Goal: Task Accomplishment & Management: Use online tool/utility

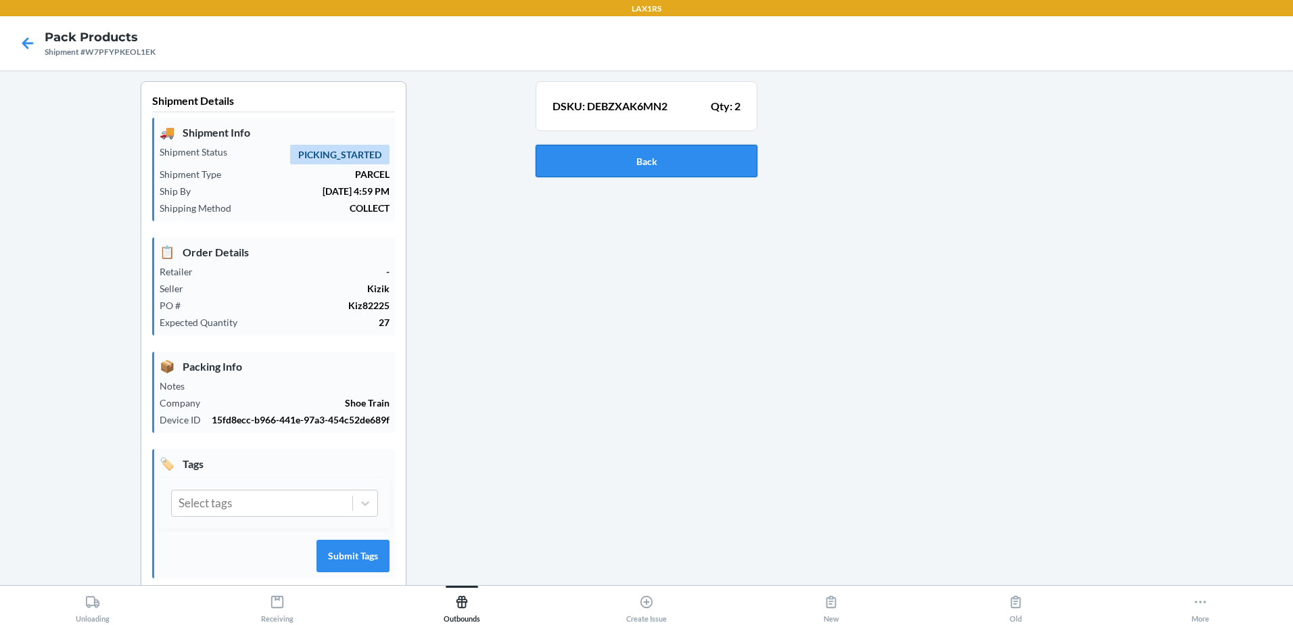
click at [649, 163] on button "Back" at bounding box center [647, 161] width 222 height 32
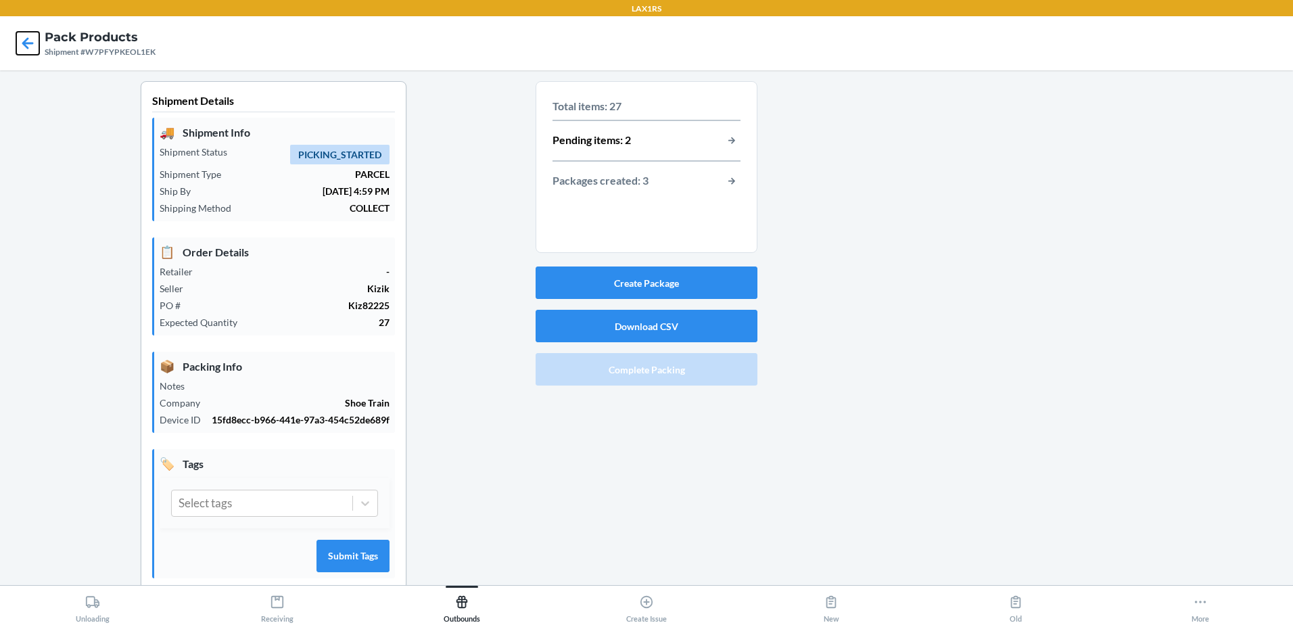
click at [32, 45] on icon at bounding box center [27, 43] width 23 height 23
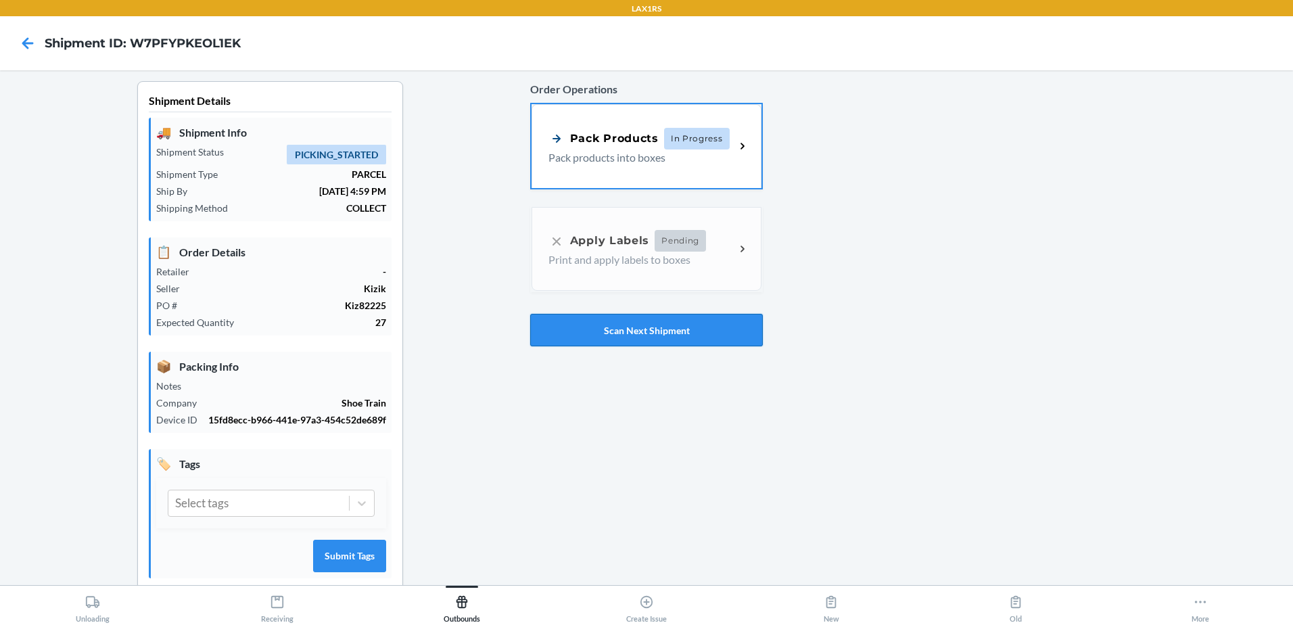
click at [672, 327] on button "Scan Next Shipment" at bounding box center [646, 330] width 233 height 32
click at [616, 154] on p "Pack products into boxes" at bounding box center [637, 156] width 176 height 16
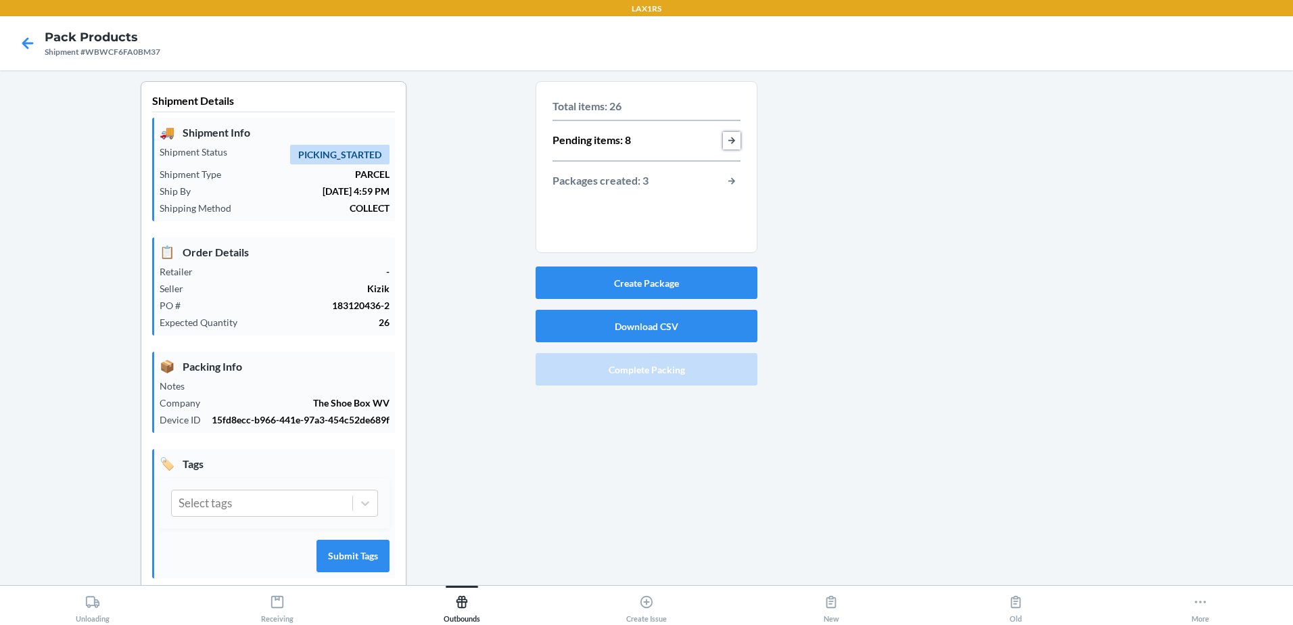
click at [732, 139] on button "button-view-pending-items" at bounding box center [732, 141] width 18 height 18
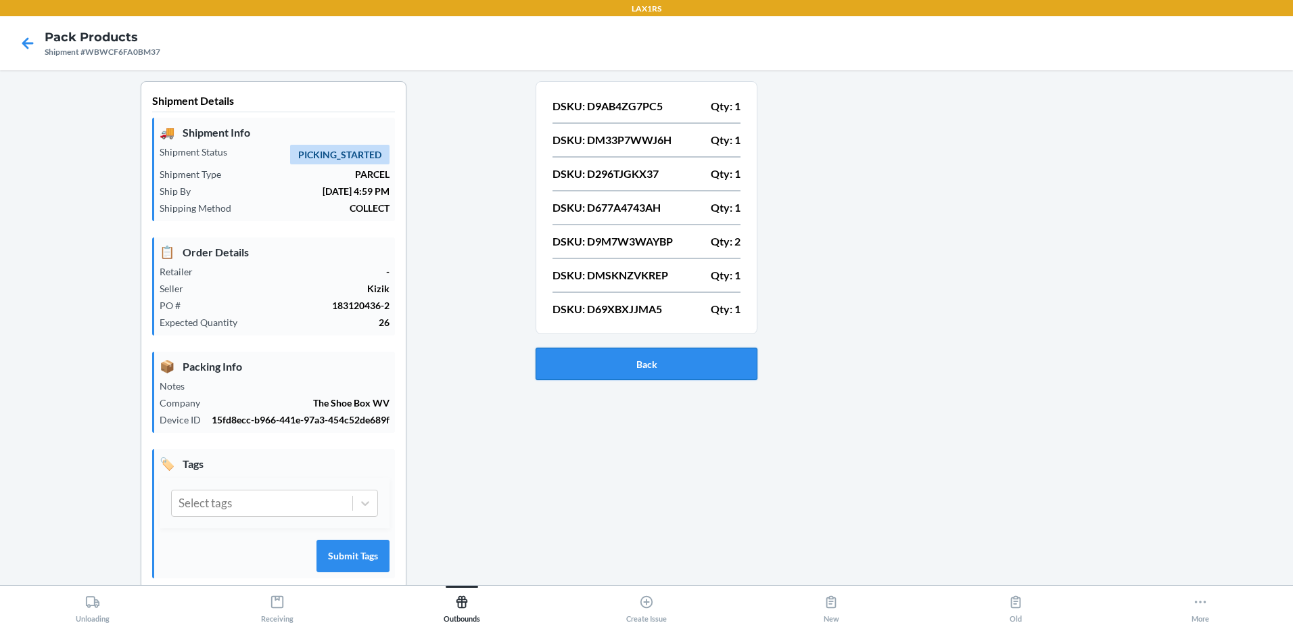
click at [632, 360] on button "Back" at bounding box center [647, 364] width 222 height 32
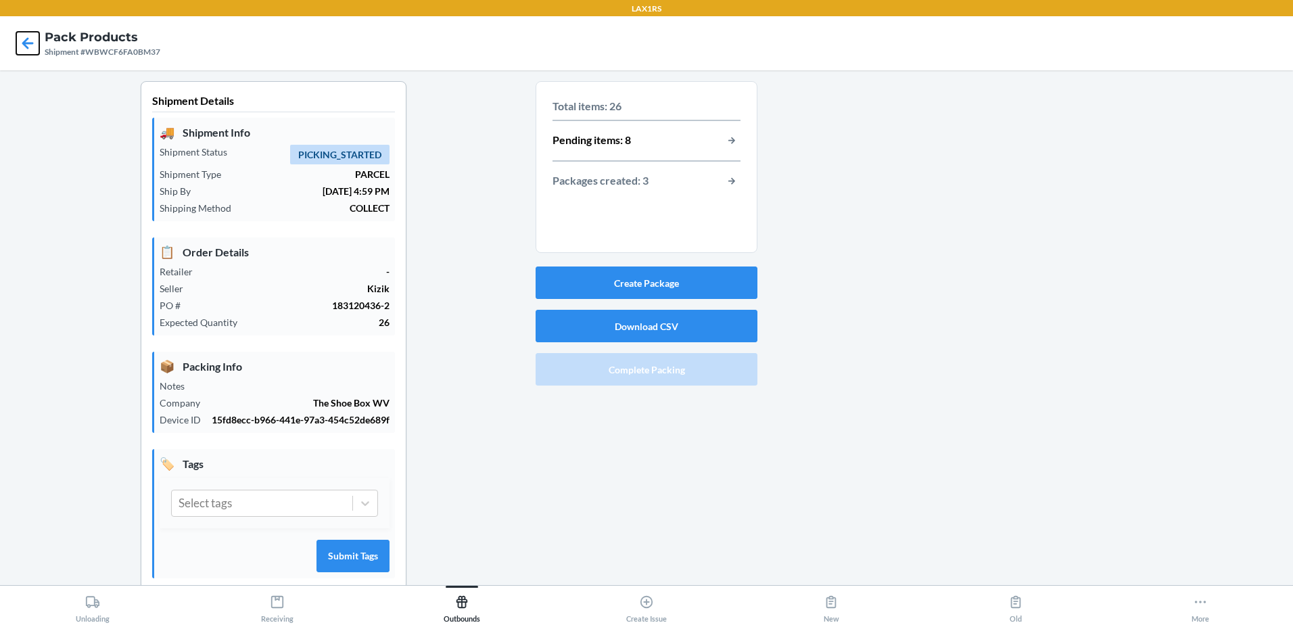
click at [30, 44] on icon at bounding box center [27, 42] width 11 height 11
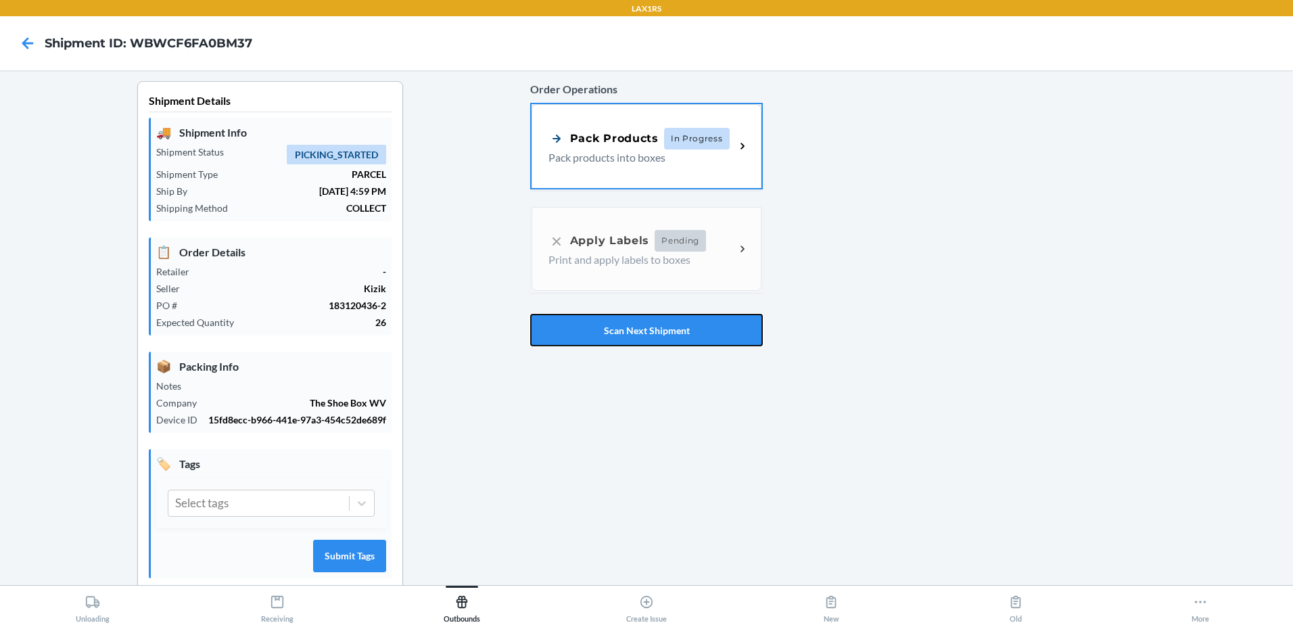
click at [689, 331] on button "Scan Next Shipment" at bounding box center [646, 330] width 233 height 32
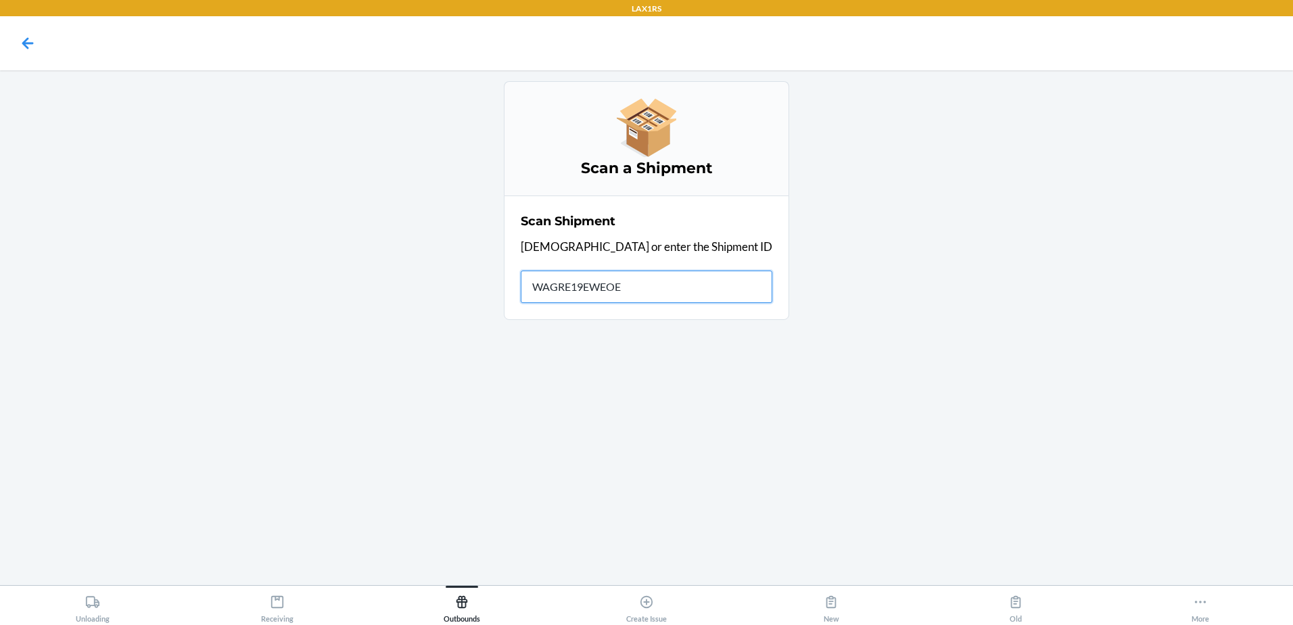
type input "WAGRE19EWEOED"
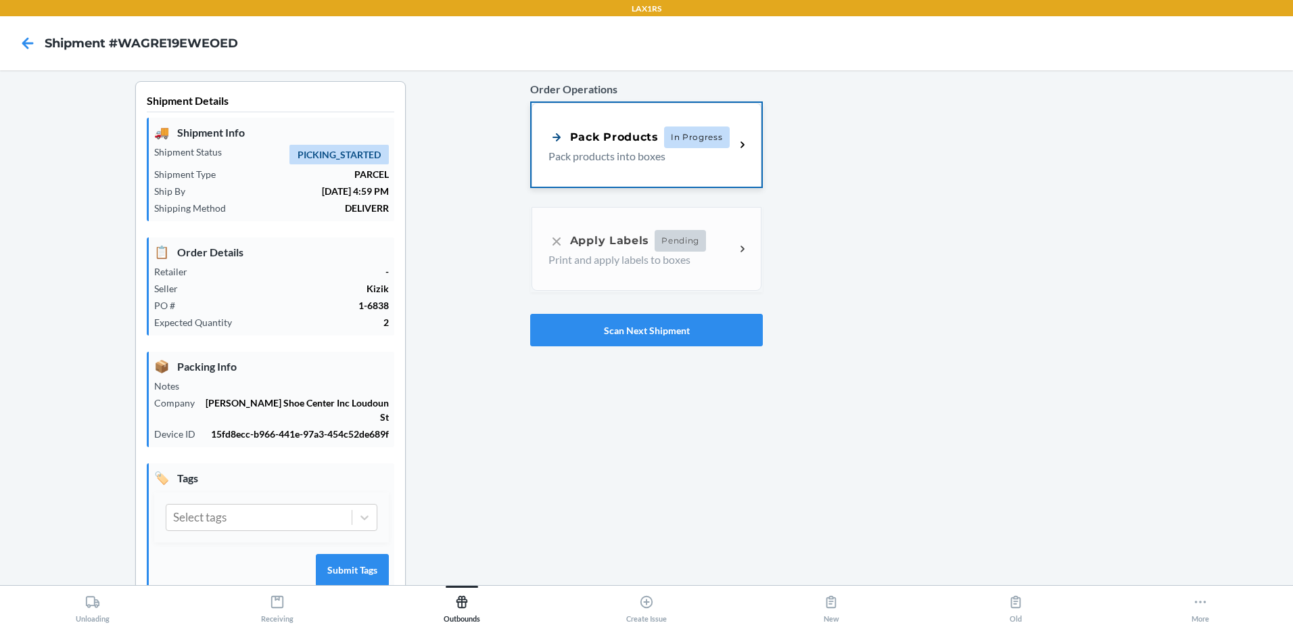
click at [697, 131] on span "In Progress" at bounding box center [697, 137] width 66 height 22
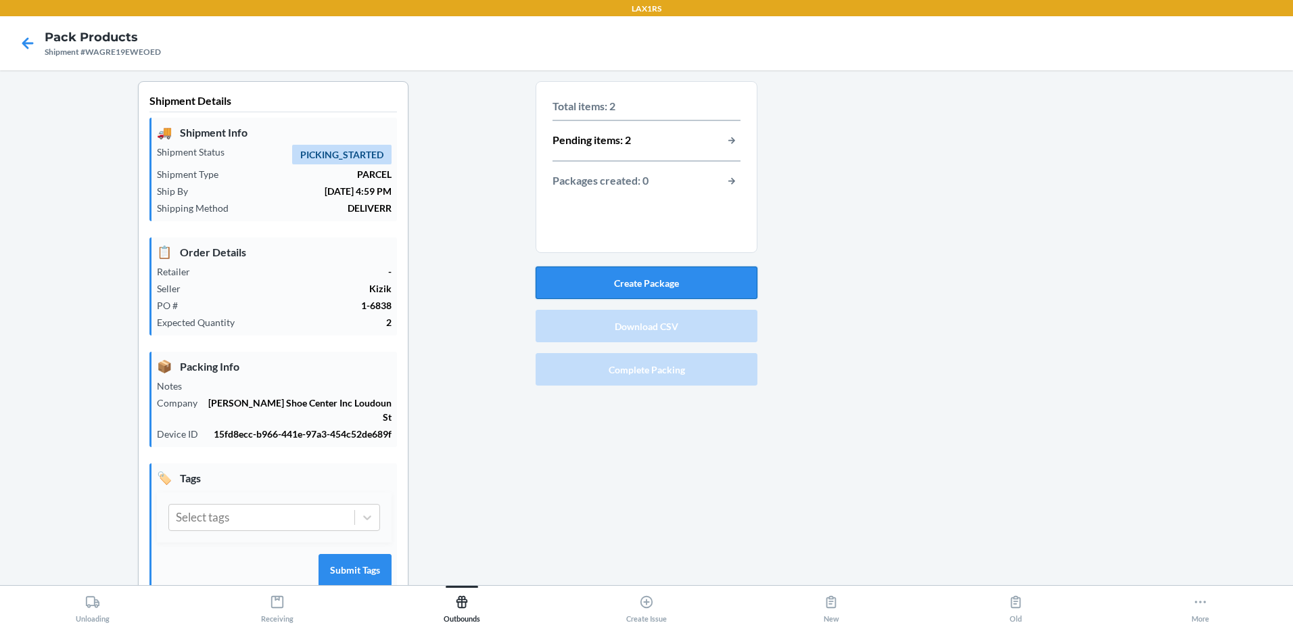
click at [670, 271] on button "Create Package" at bounding box center [647, 283] width 222 height 32
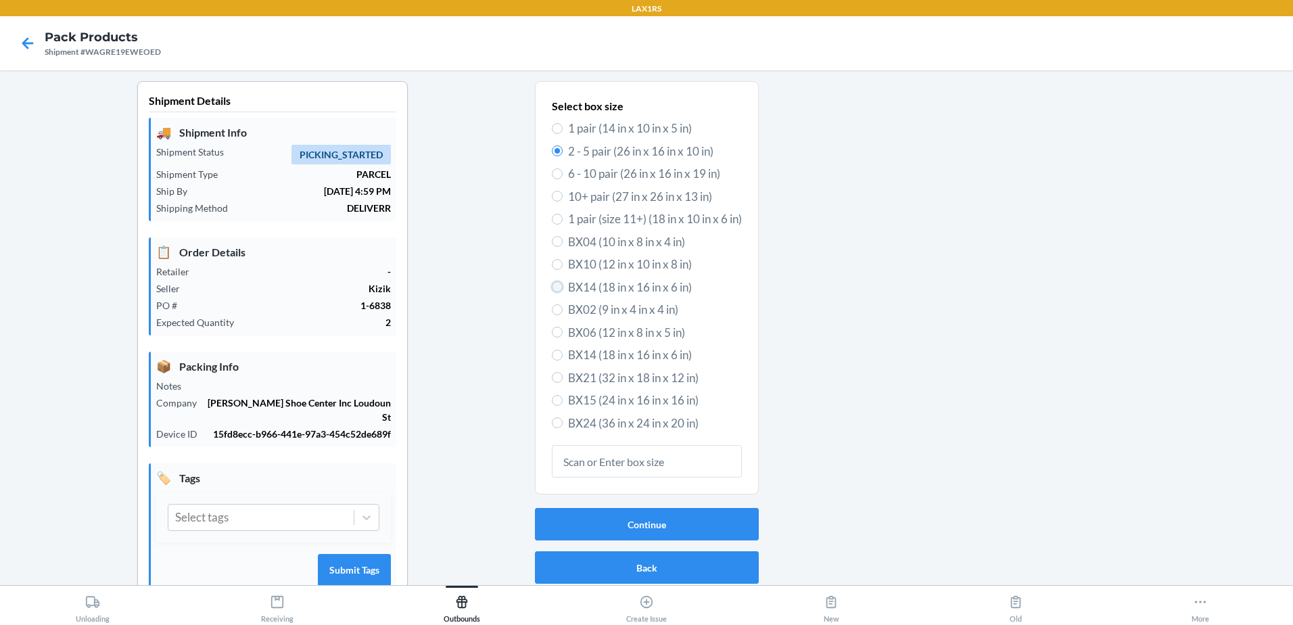
click at [552, 289] on input "BX14 (18 in x 16 in x 6 in)" at bounding box center [557, 286] width 11 height 11
radio input "true"
radio input "false"
click at [639, 511] on button "Continue" at bounding box center [647, 524] width 224 height 32
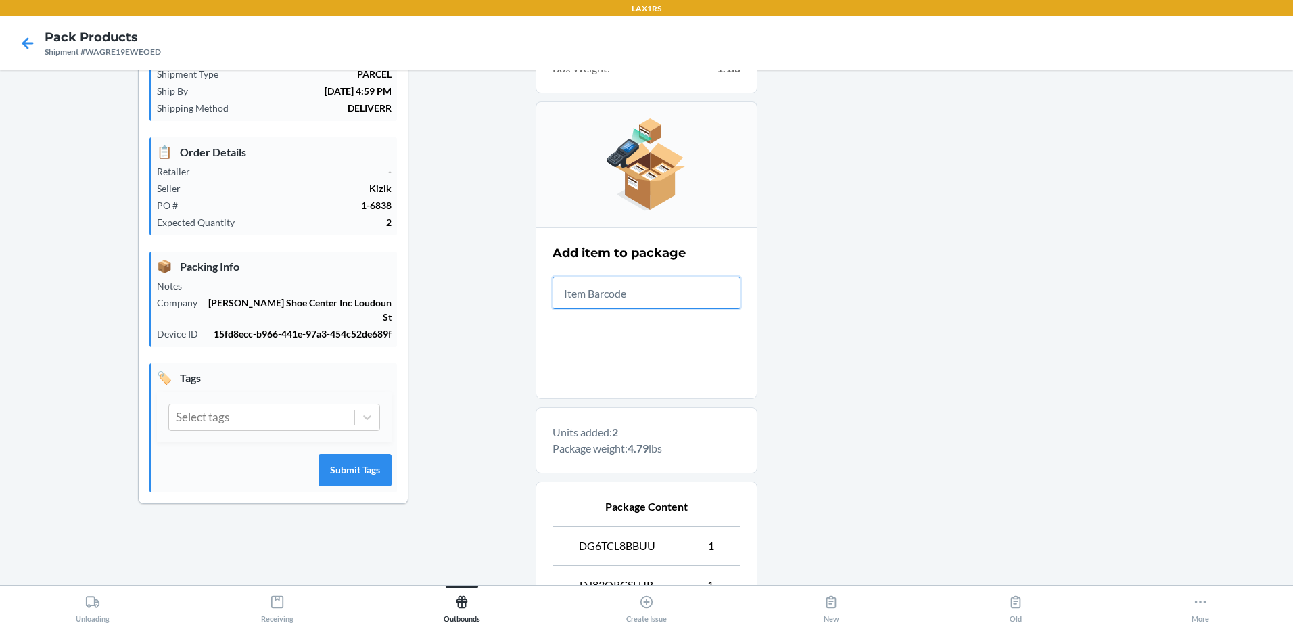
scroll to position [263, 0]
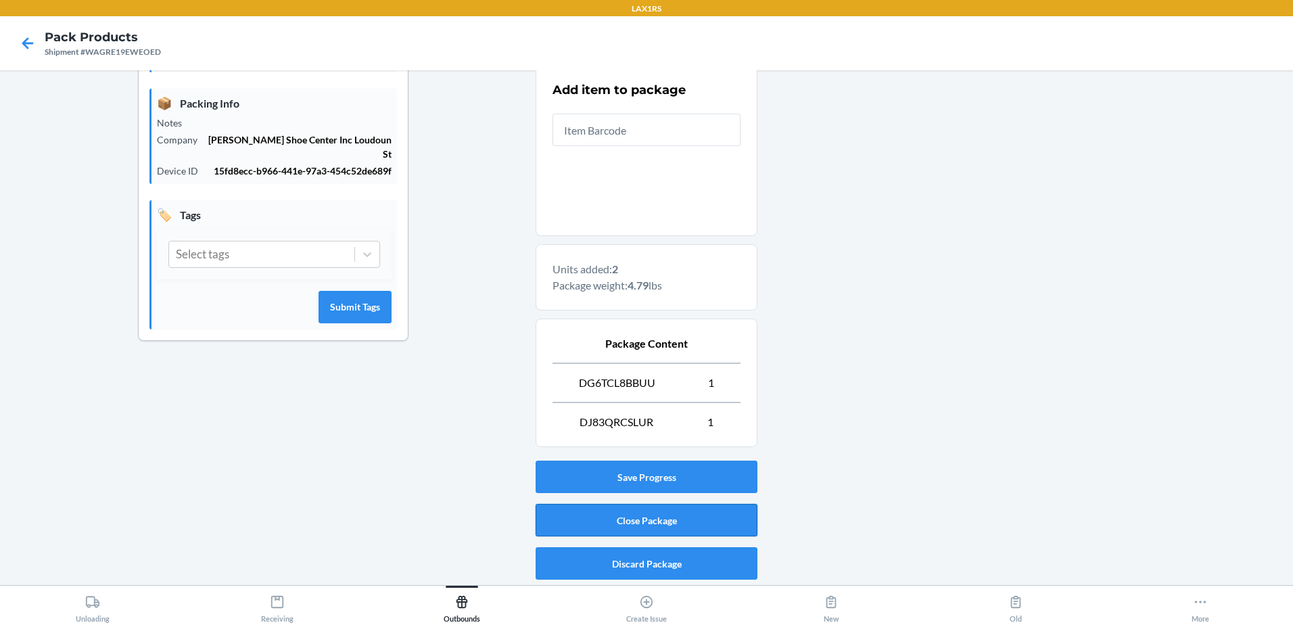
click at [646, 514] on button "Close Package" at bounding box center [647, 520] width 222 height 32
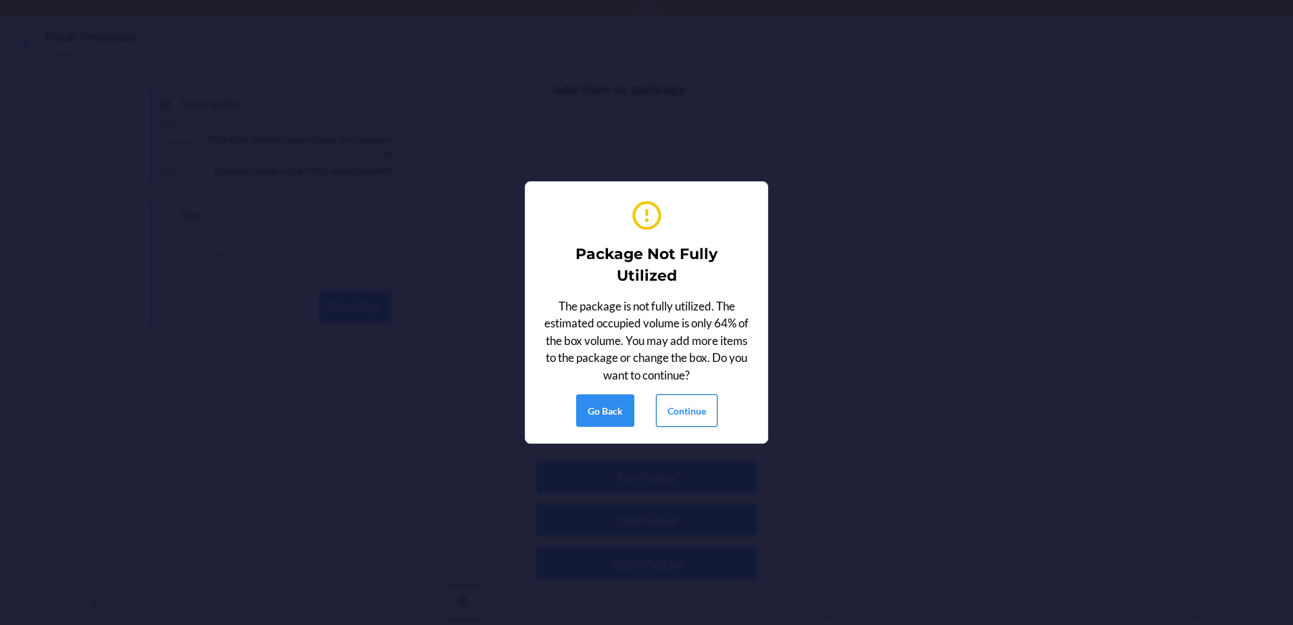
click at [681, 417] on button "Continue" at bounding box center [687, 410] width 62 height 32
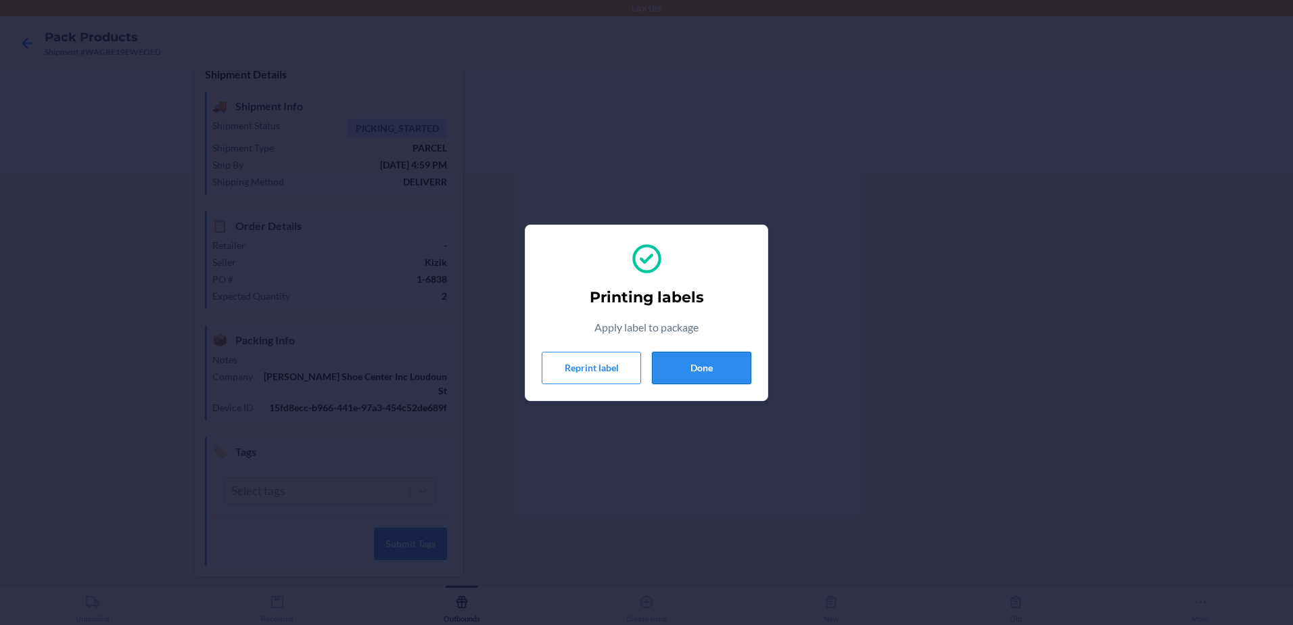
click at [716, 368] on button "Done" at bounding box center [701, 368] width 99 height 32
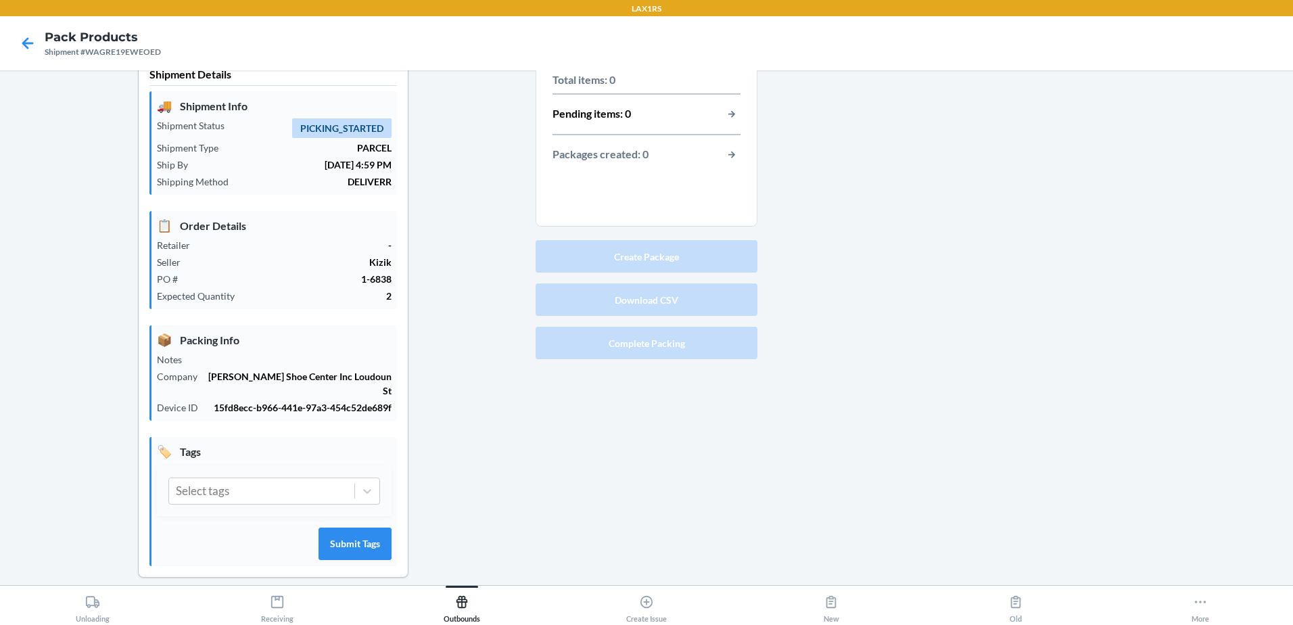
scroll to position [0, 0]
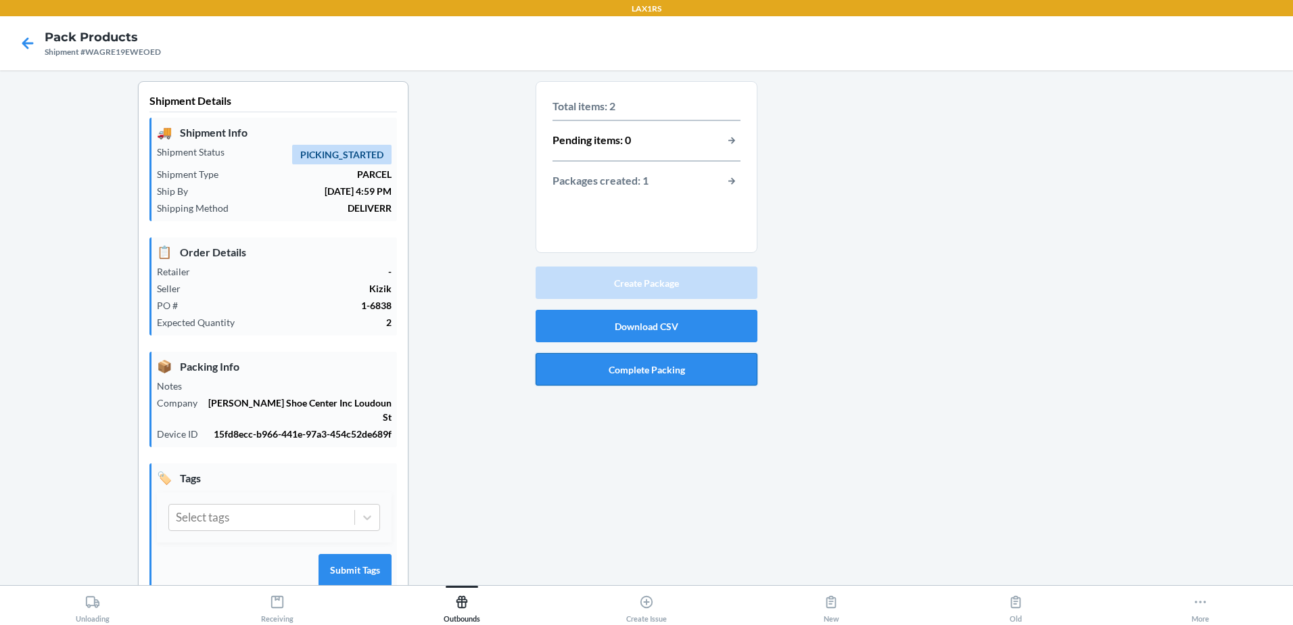
click at [651, 371] on button "Complete Packing" at bounding box center [647, 369] width 222 height 32
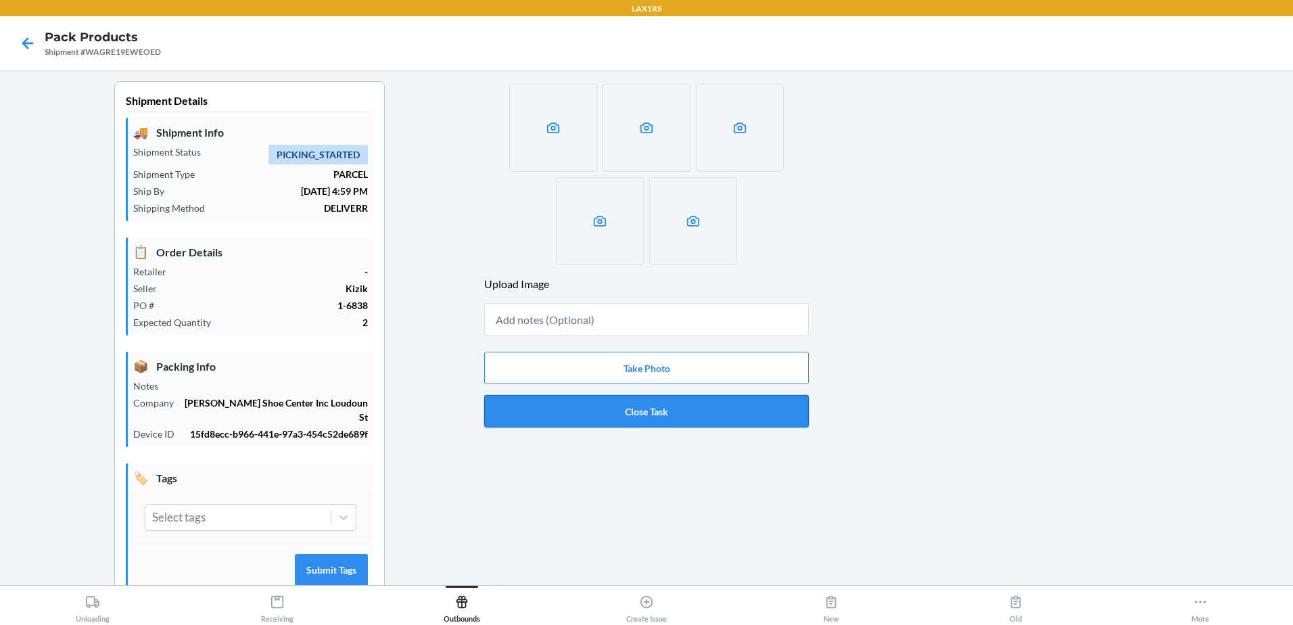
click at [625, 416] on button "Close Task" at bounding box center [646, 411] width 325 height 32
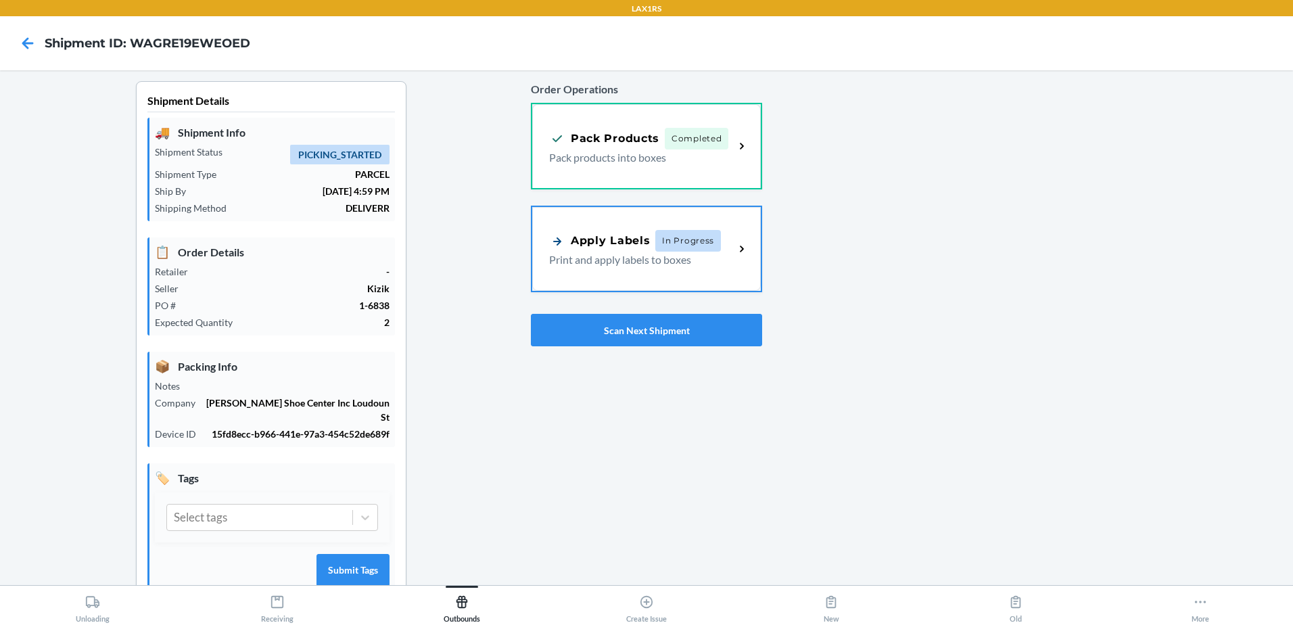
click at [586, 240] on div "Apply Labels" at bounding box center [599, 241] width 101 height 17
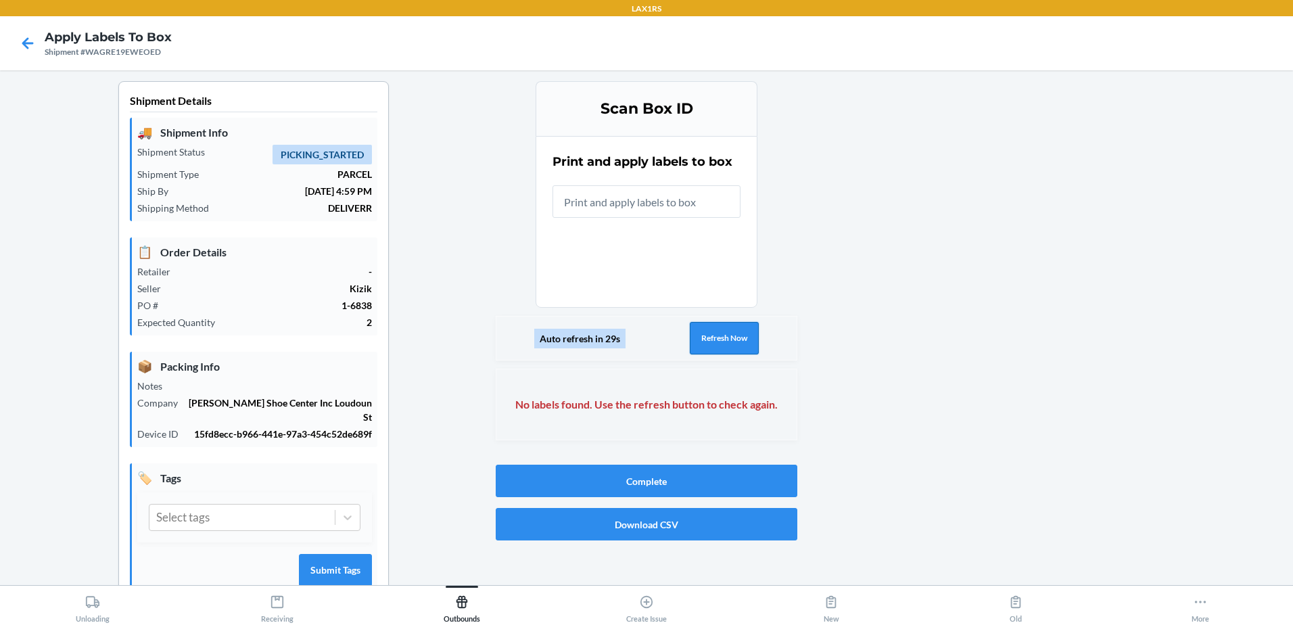
click at [731, 338] on button "Refresh Now" at bounding box center [724, 338] width 69 height 32
click at [23, 40] on icon at bounding box center [27, 43] width 23 height 23
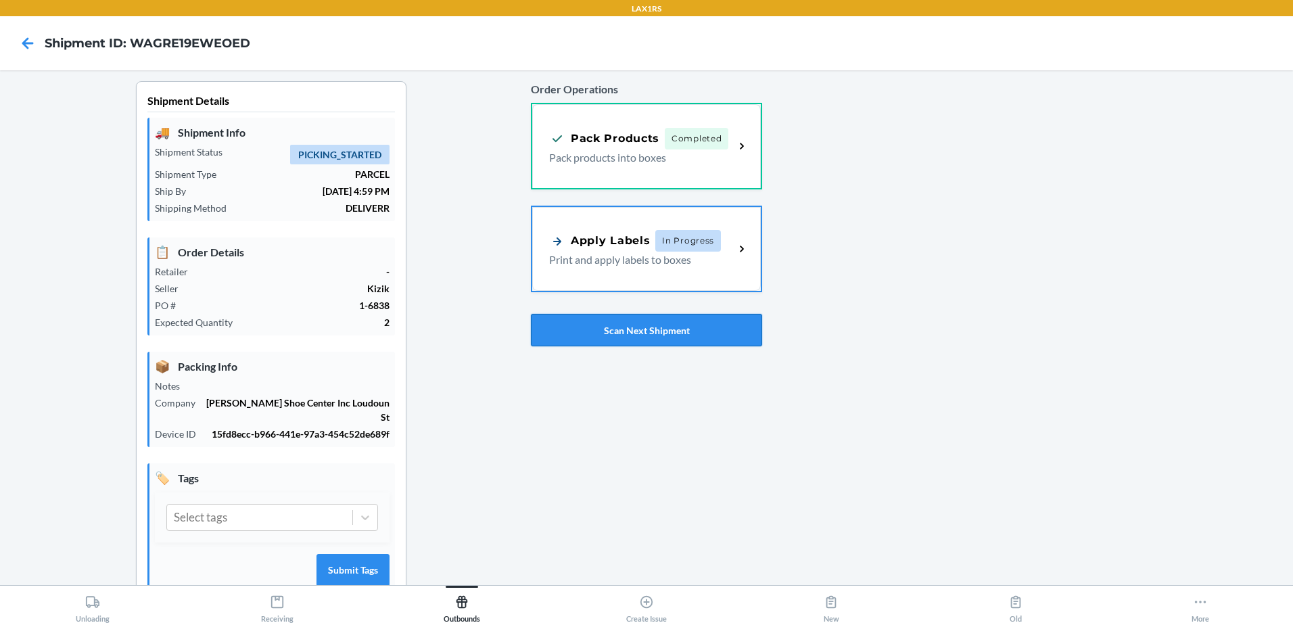
click at [682, 330] on button "Scan Next Shipment" at bounding box center [646, 330] width 231 height 32
click at [668, 263] on p "Print and apply labels to boxes" at bounding box center [636, 258] width 175 height 16
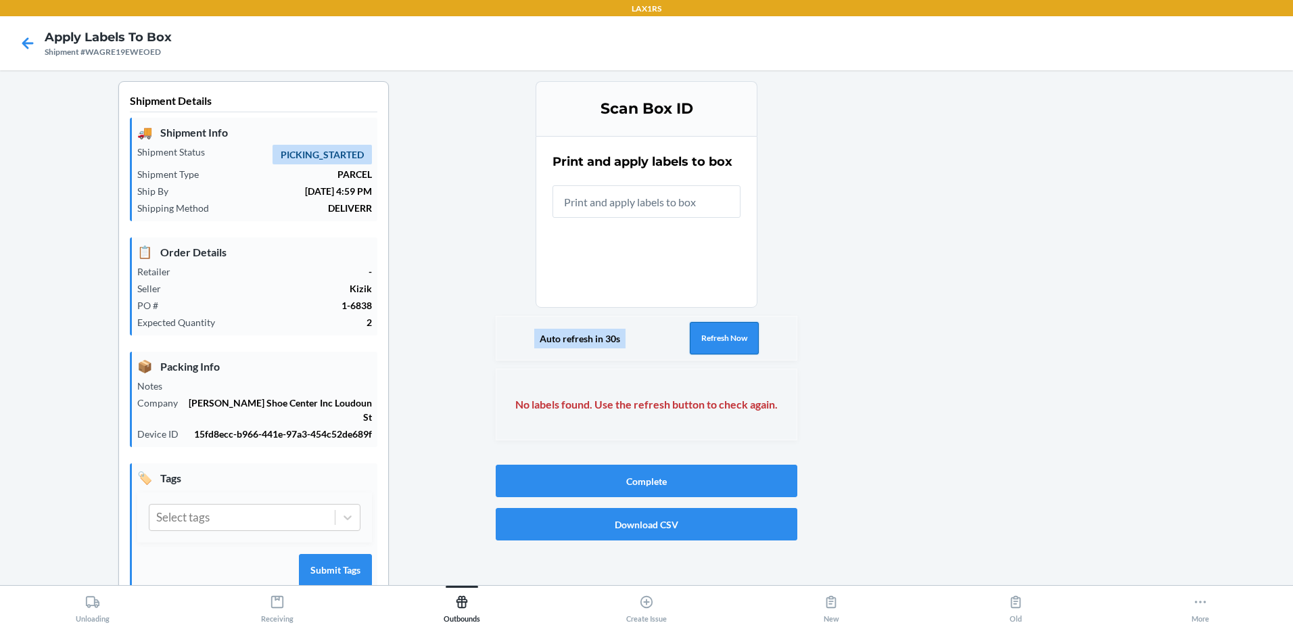
click at [716, 349] on button "Refresh Now" at bounding box center [724, 338] width 69 height 32
click at [716, 345] on button "Refresh Now" at bounding box center [724, 338] width 69 height 32
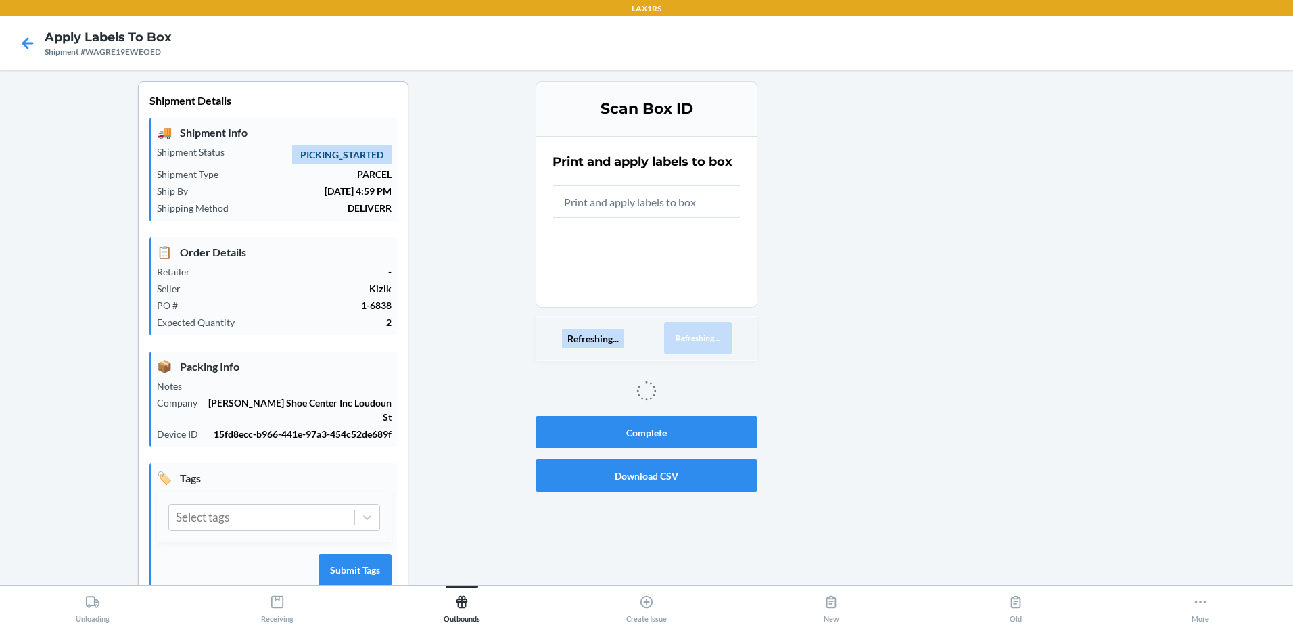
click at [716, 345] on button "Refreshing..." at bounding box center [698, 338] width 68 height 32
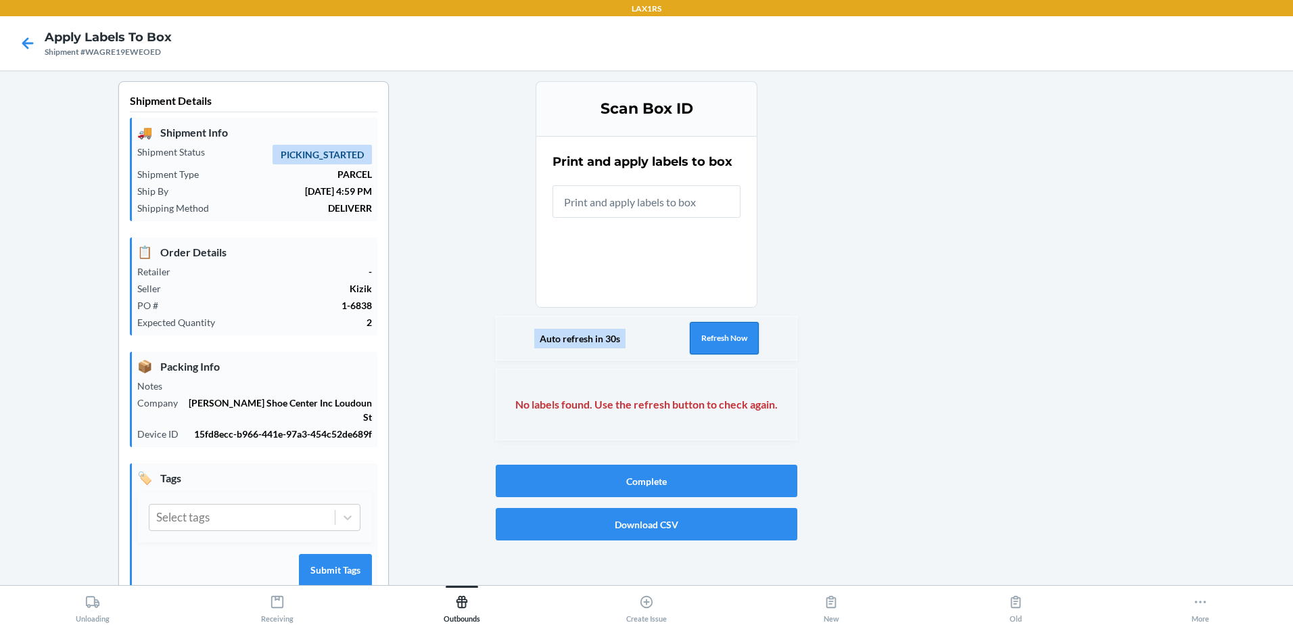
click at [716, 345] on button "Refresh Now" at bounding box center [724, 338] width 69 height 32
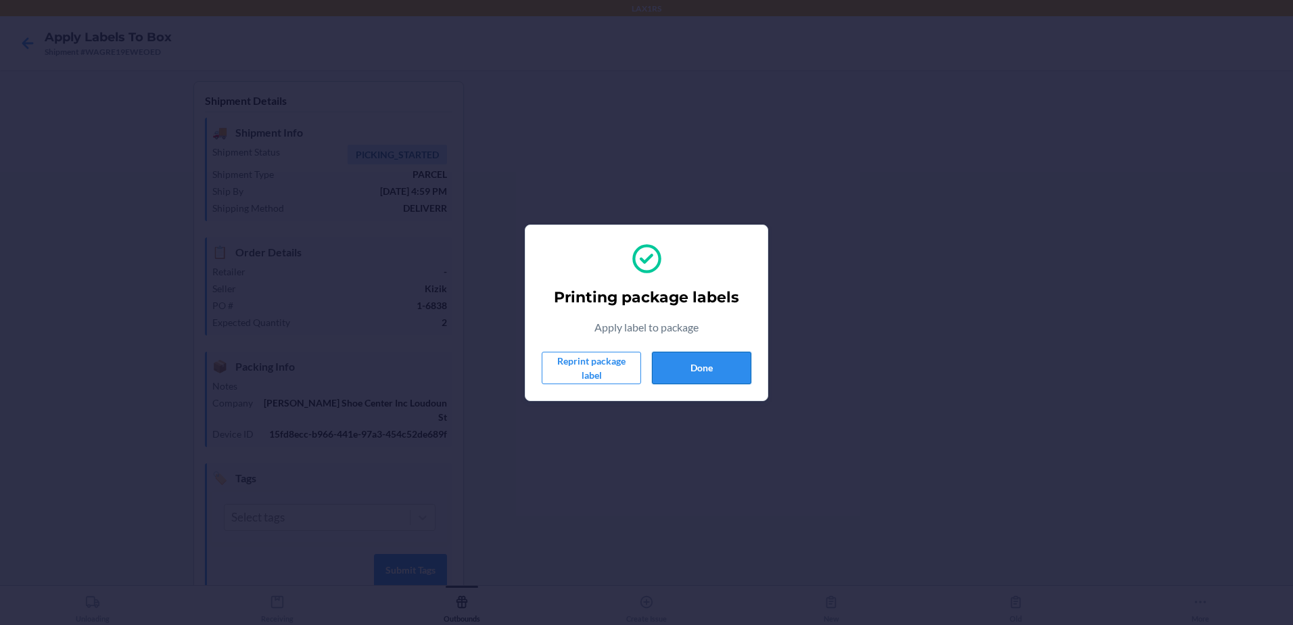
click at [689, 362] on button "Done" at bounding box center [701, 368] width 99 height 32
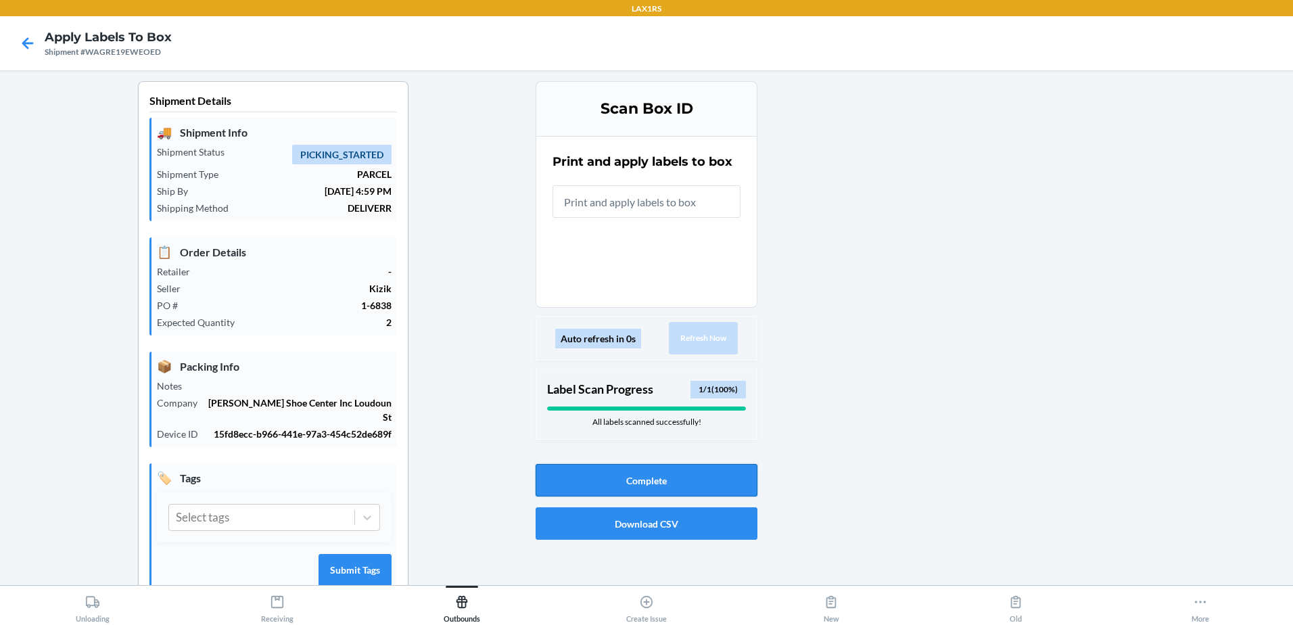
click at [676, 483] on button "Complete" at bounding box center [647, 480] width 222 height 32
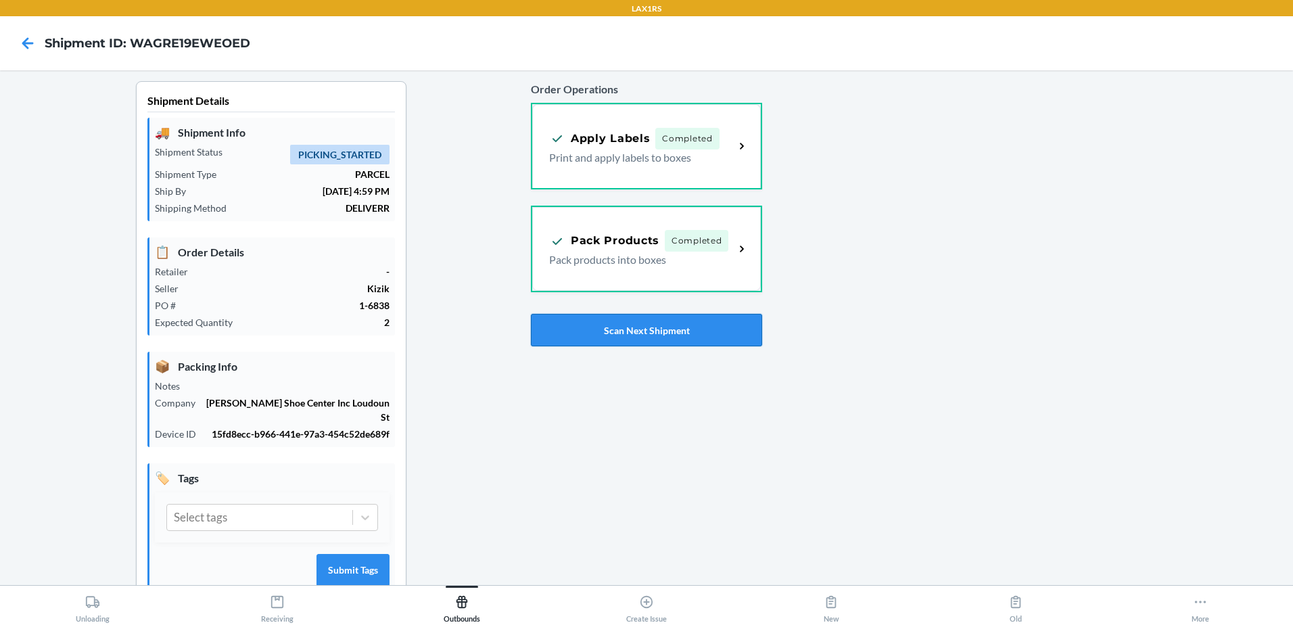
click at [630, 326] on button "Scan Next Shipment" at bounding box center [646, 330] width 231 height 32
